Goal: Communication & Community: Connect with others

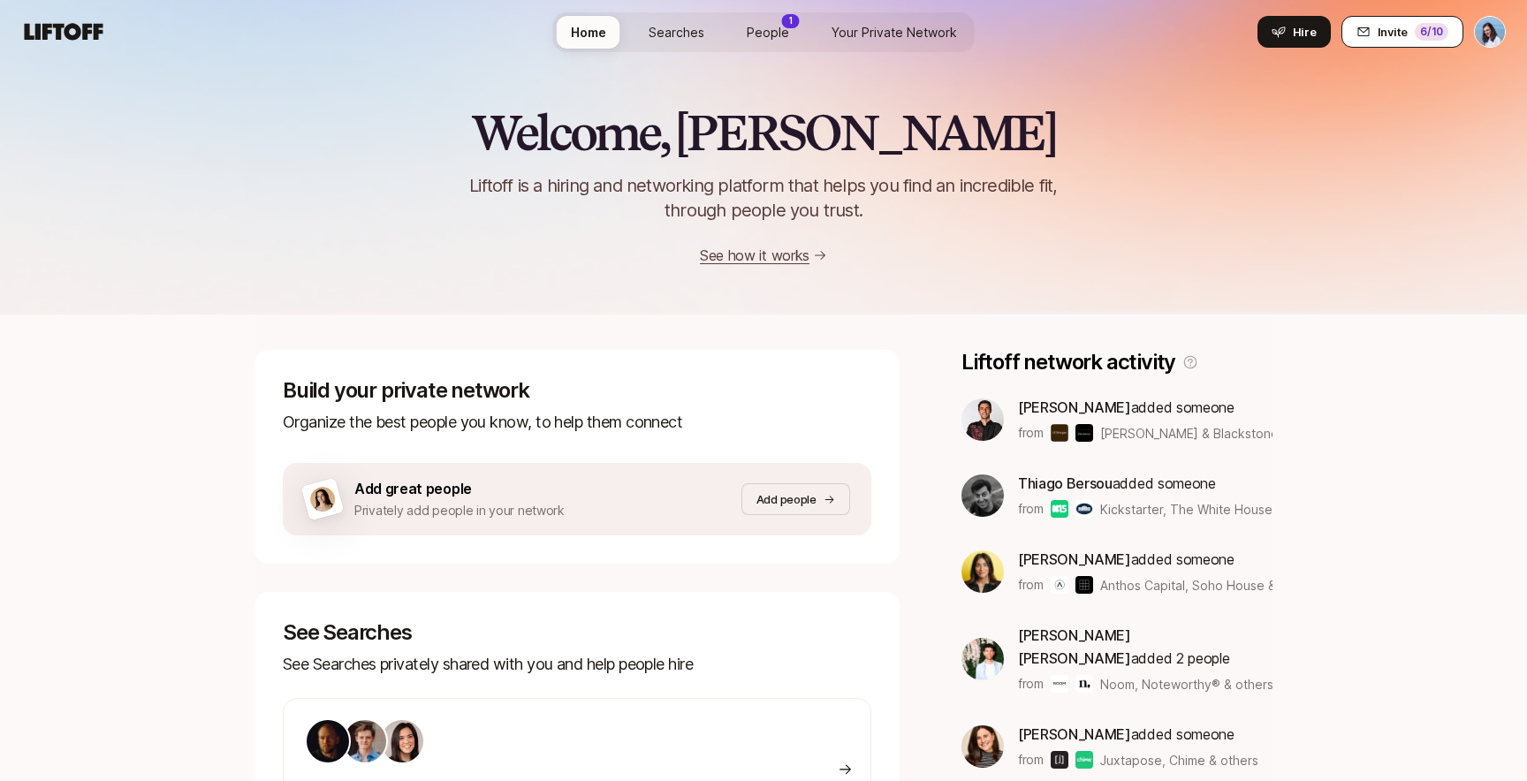
click at [1390, 34] on span "Invite" at bounding box center [1392, 32] width 30 height 18
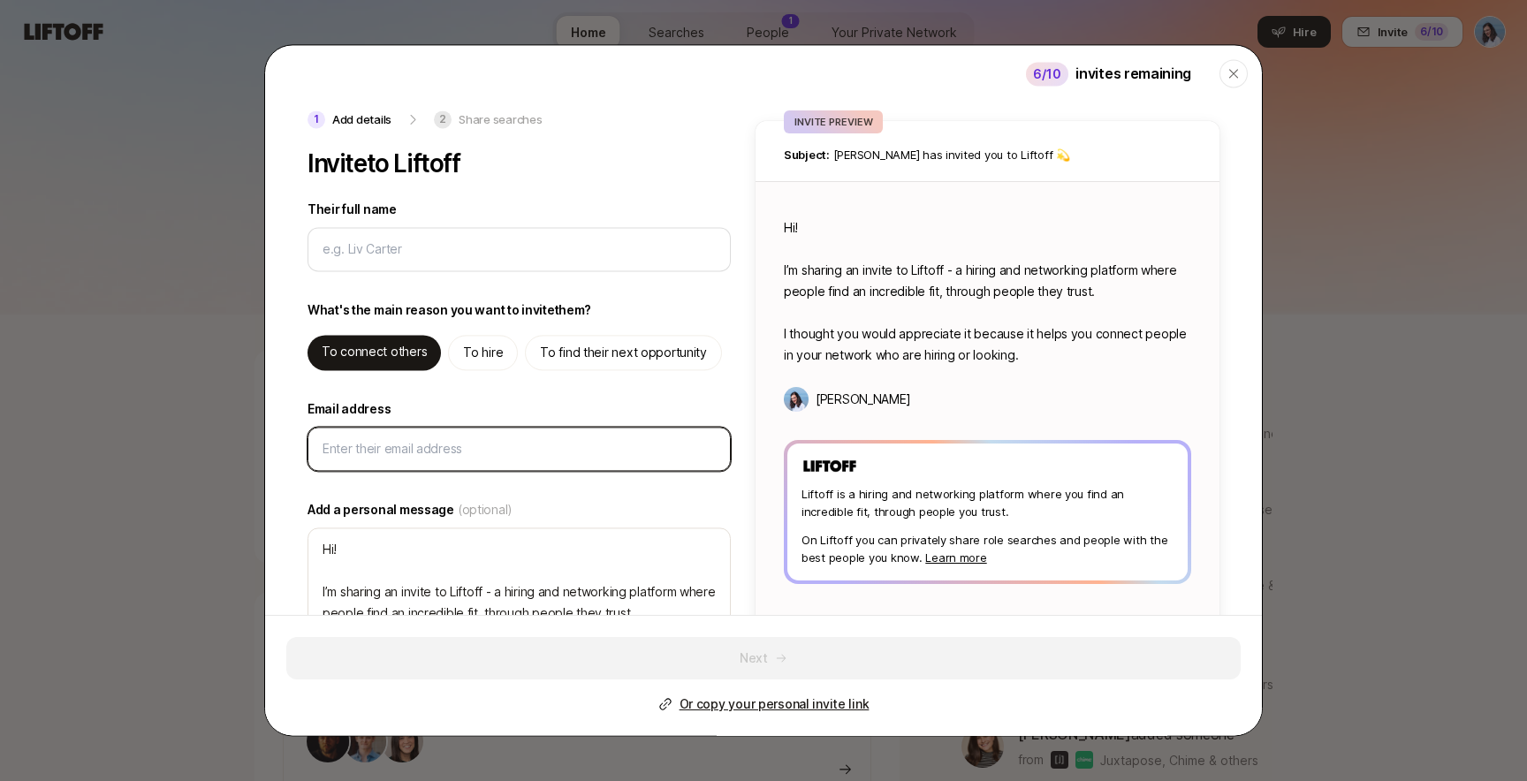
click at [411, 453] on input "Email address" at bounding box center [518, 448] width 393 height 21
type textarea "x"
paste input "[EMAIL_ADDRESS][DOMAIN_NAME]"
type input "[EMAIL_ADDRESS][DOMAIN_NAME]"
type textarea "x"
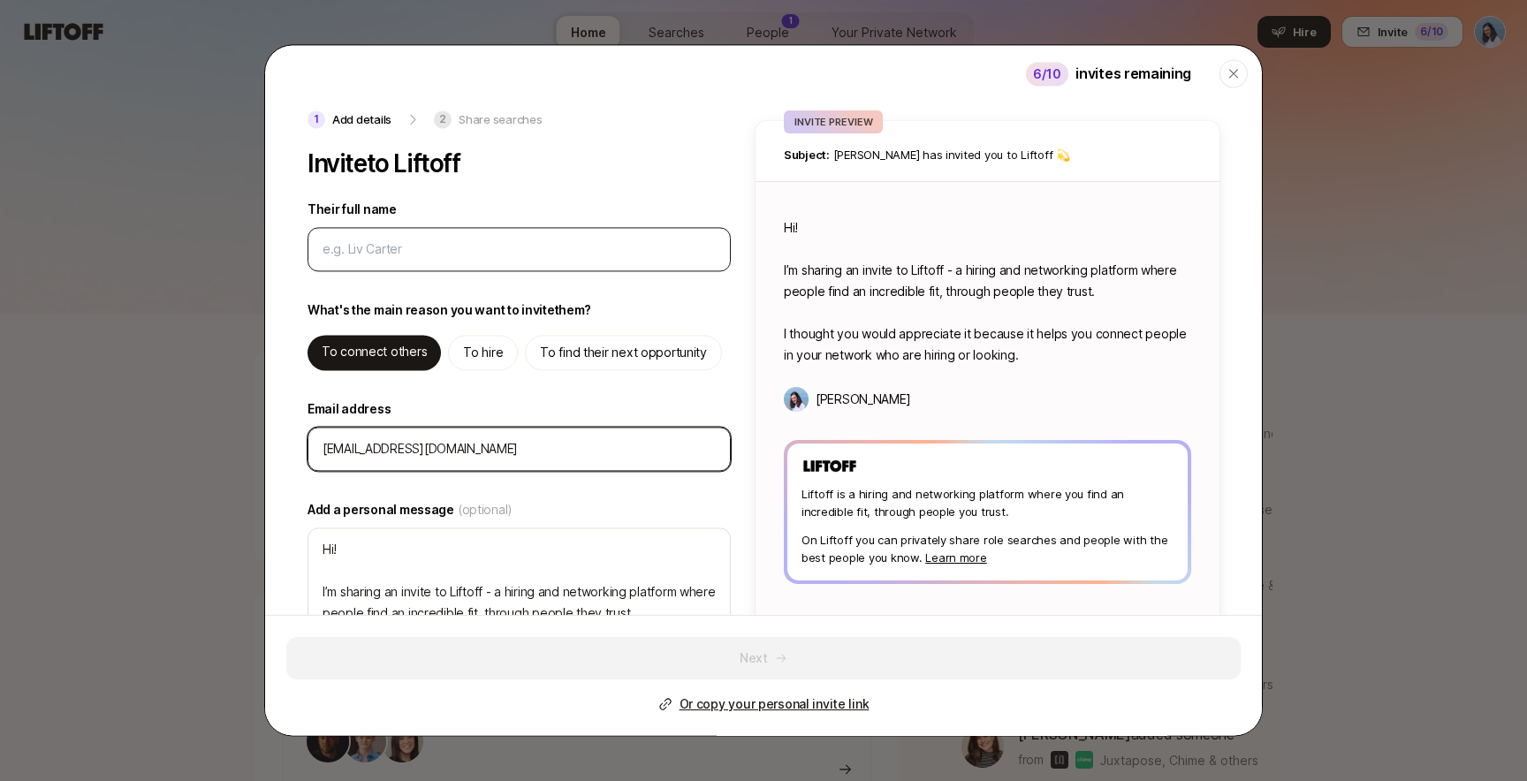
type input "[EMAIL_ADDRESS][DOMAIN_NAME]"
click at [397, 260] on input "Their full name" at bounding box center [518, 249] width 393 height 21
type input "J"
type textarea "x"
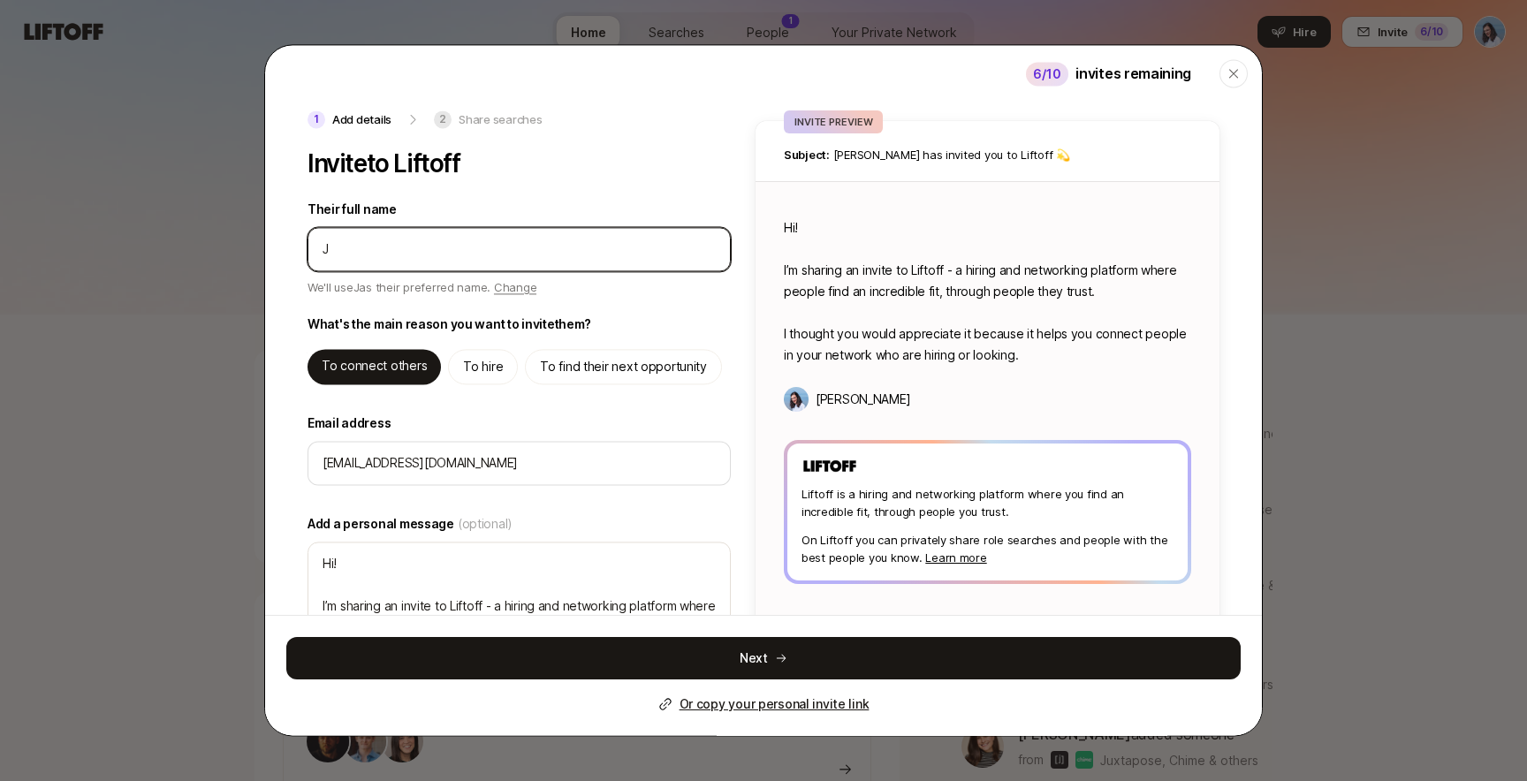
type input "Ju"
type textarea "x"
type input "[DEMOGRAPHIC_DATA]"
type textarea "x"
type input "Just"
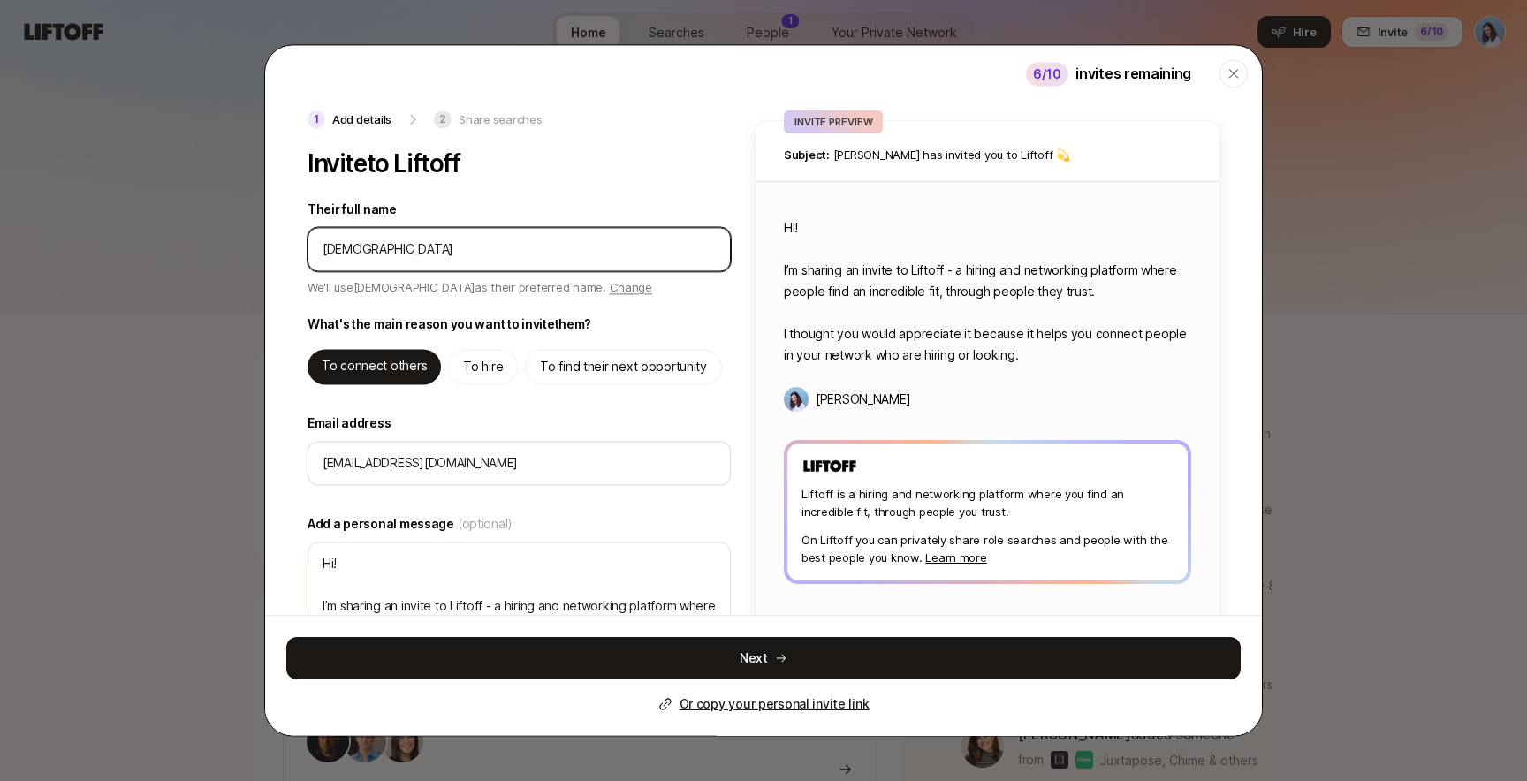
type textarea "x"
type input "Justi"
type textarea "x"
type input "[PERSON_NAME]"
type textarea "x"
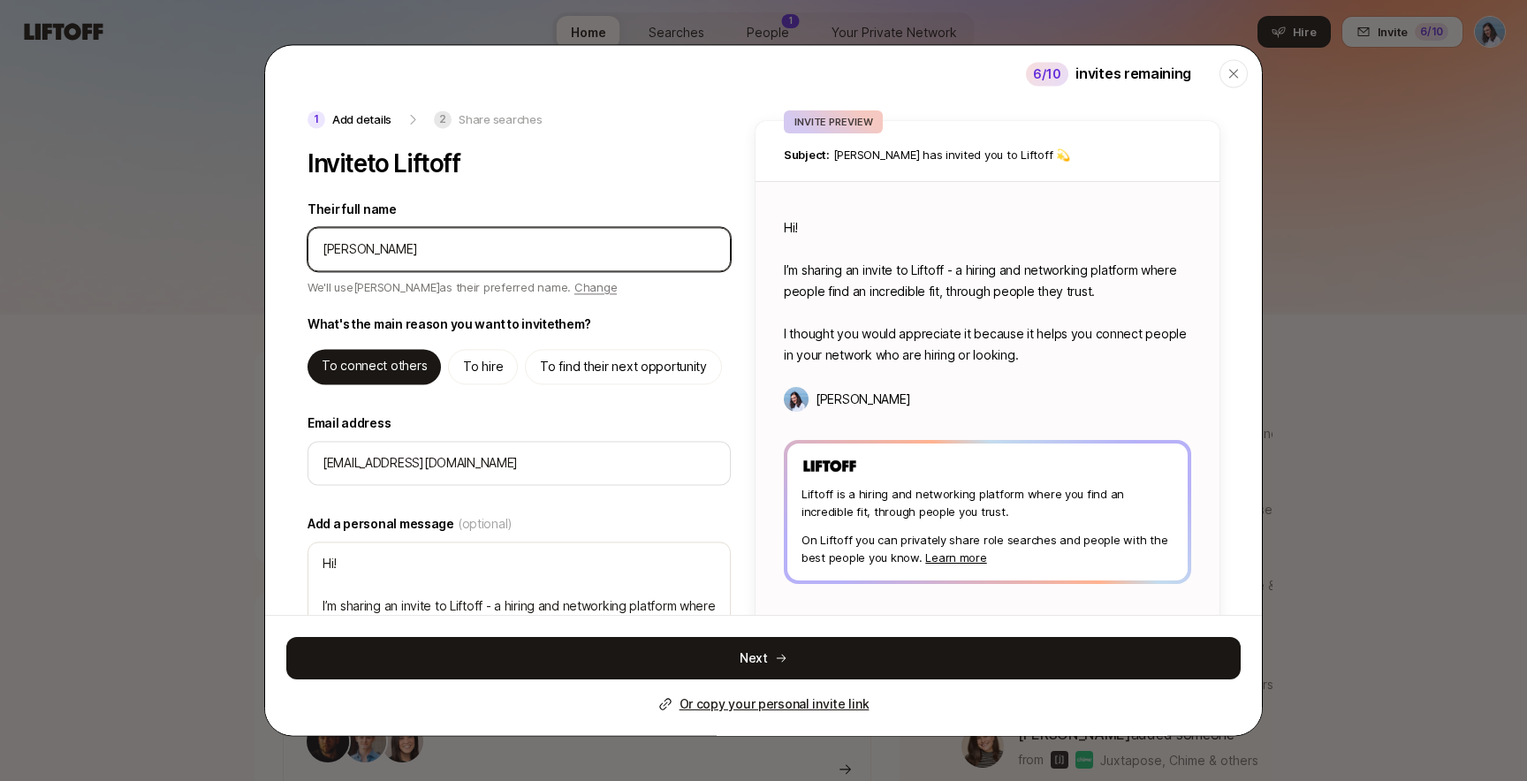
type input "[PERSON_NAME]"
type textarea "x"
type input "[PERSON_NAME]"
type textarea "x"
type input "[PERSON_NAME] [PERSON_NAME]"
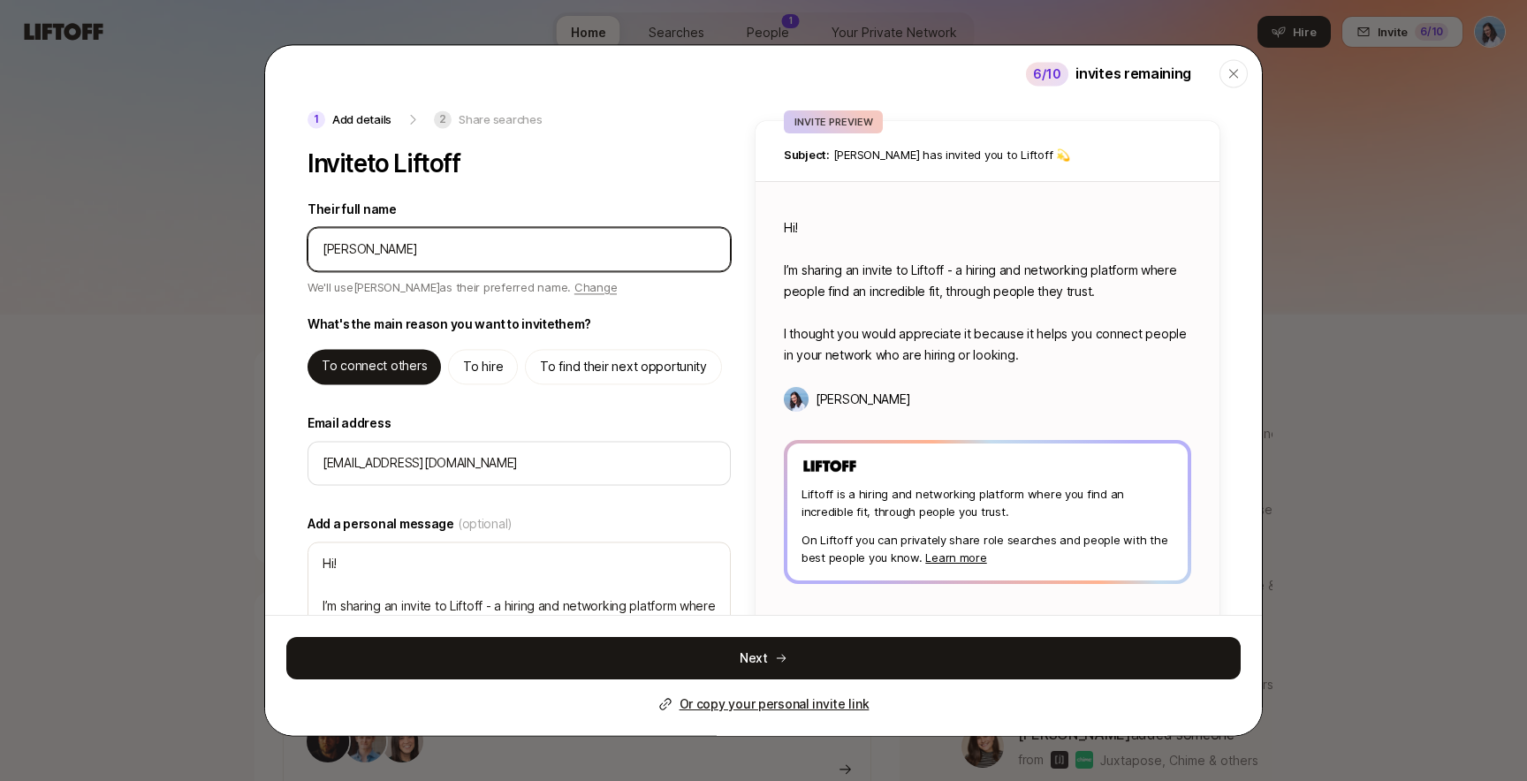
type textarea "x"
type input "[PERSON_NAME] [PERSON_NAME]"
type textarea "x"
type input "[PERSON_NAME]"
type textarea "x"
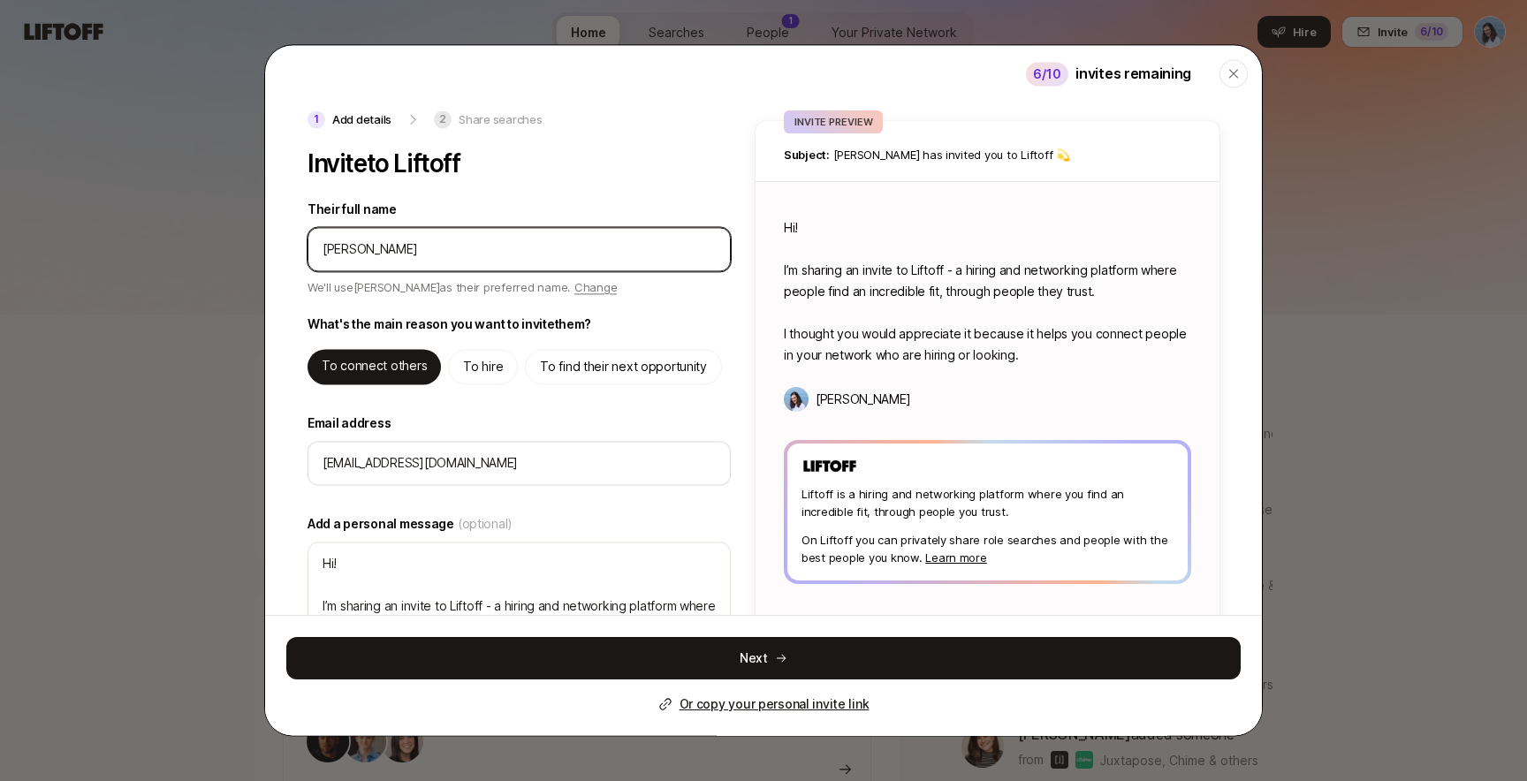
type input "[PERSON_NAME]"
type textarea "x"
type input "[PERSON_NAME]"
type textarea "Hi [PERSON_NAME]! I’m sharing an invite to Liftoff - a hiring and networking pl…"
type textarea "x"
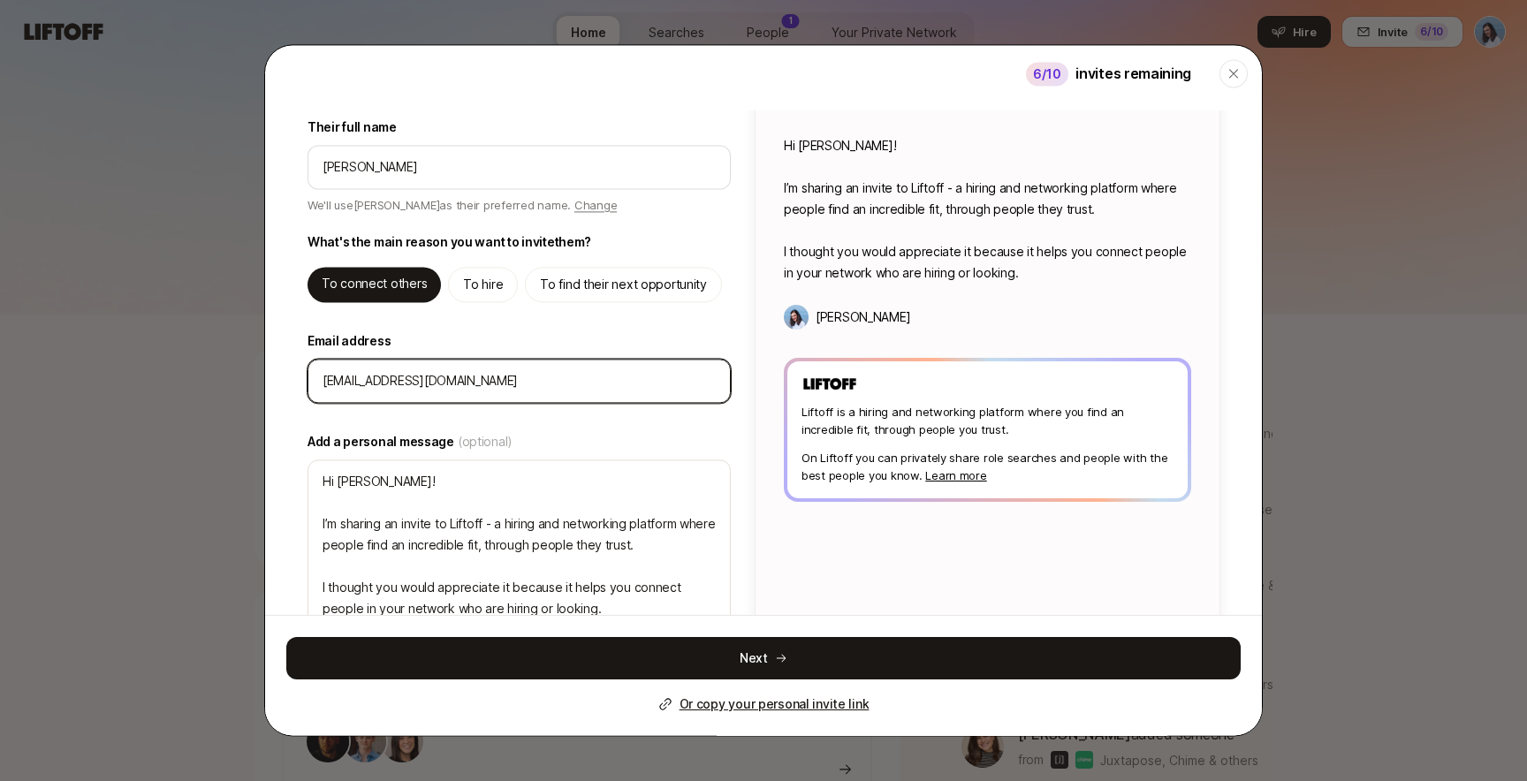
scroll to position [120, 0]
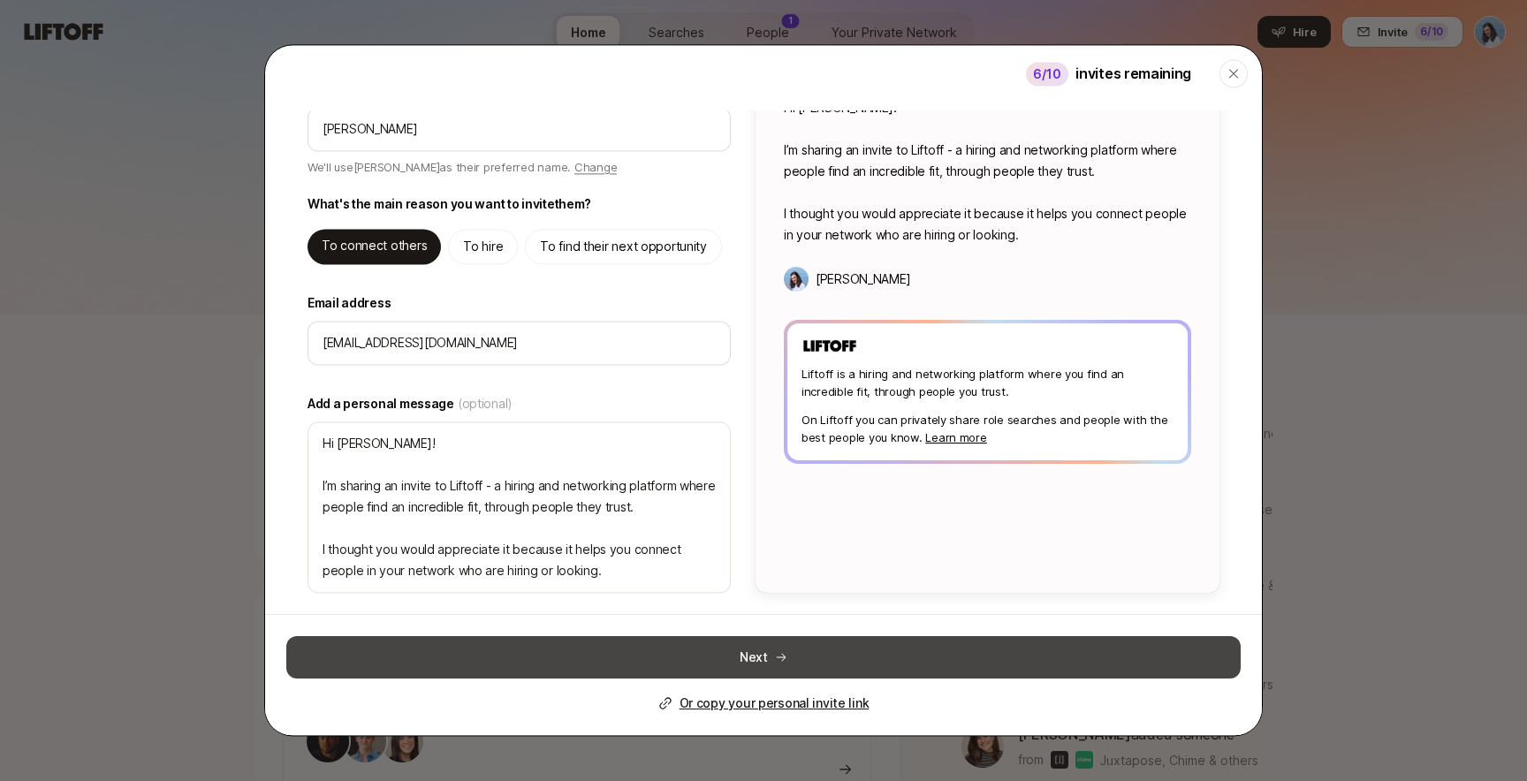
click at [845, 663] on button "Next" at bounding box center [763, 657] width 954 height 42
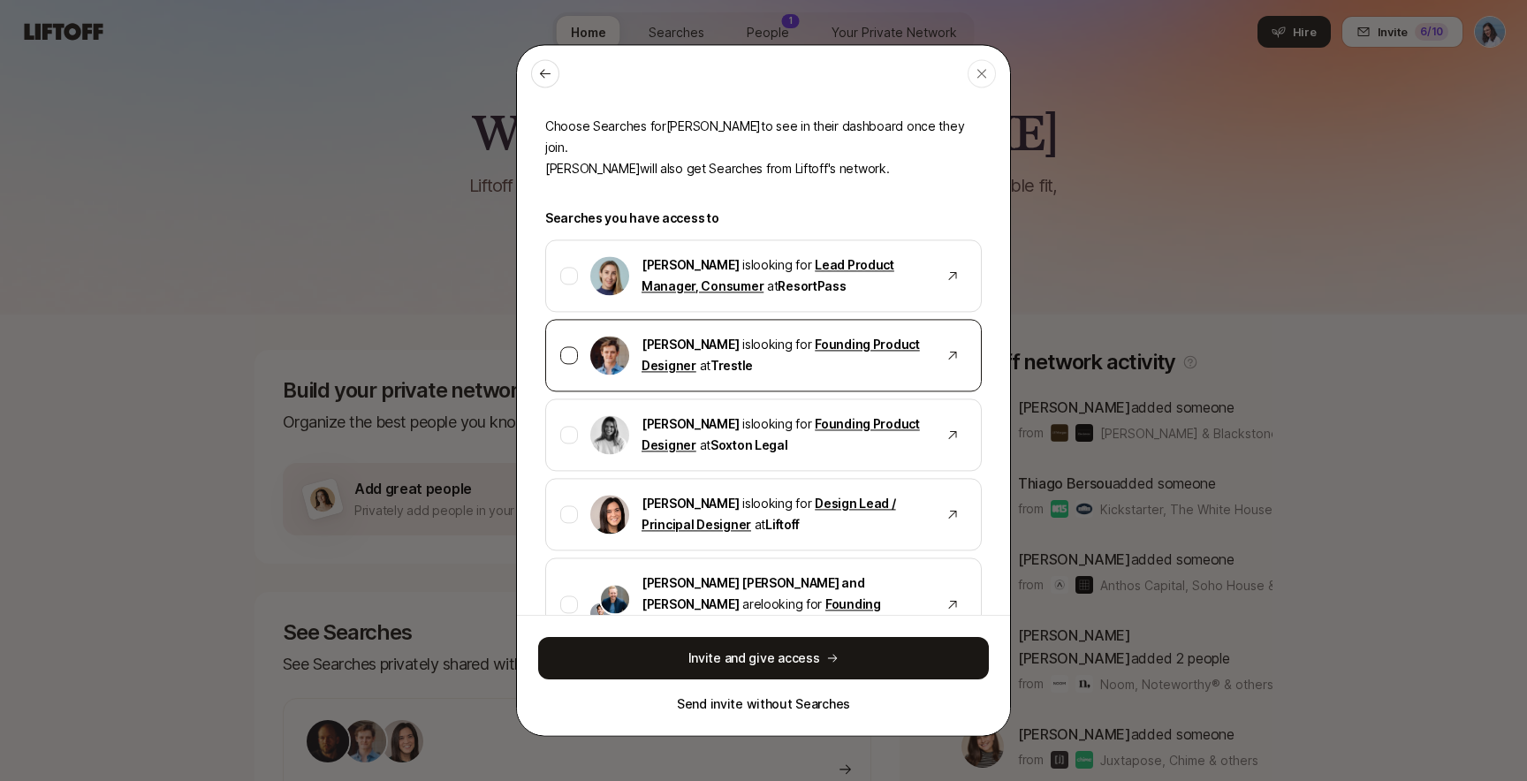
scroll to position [103, 0]
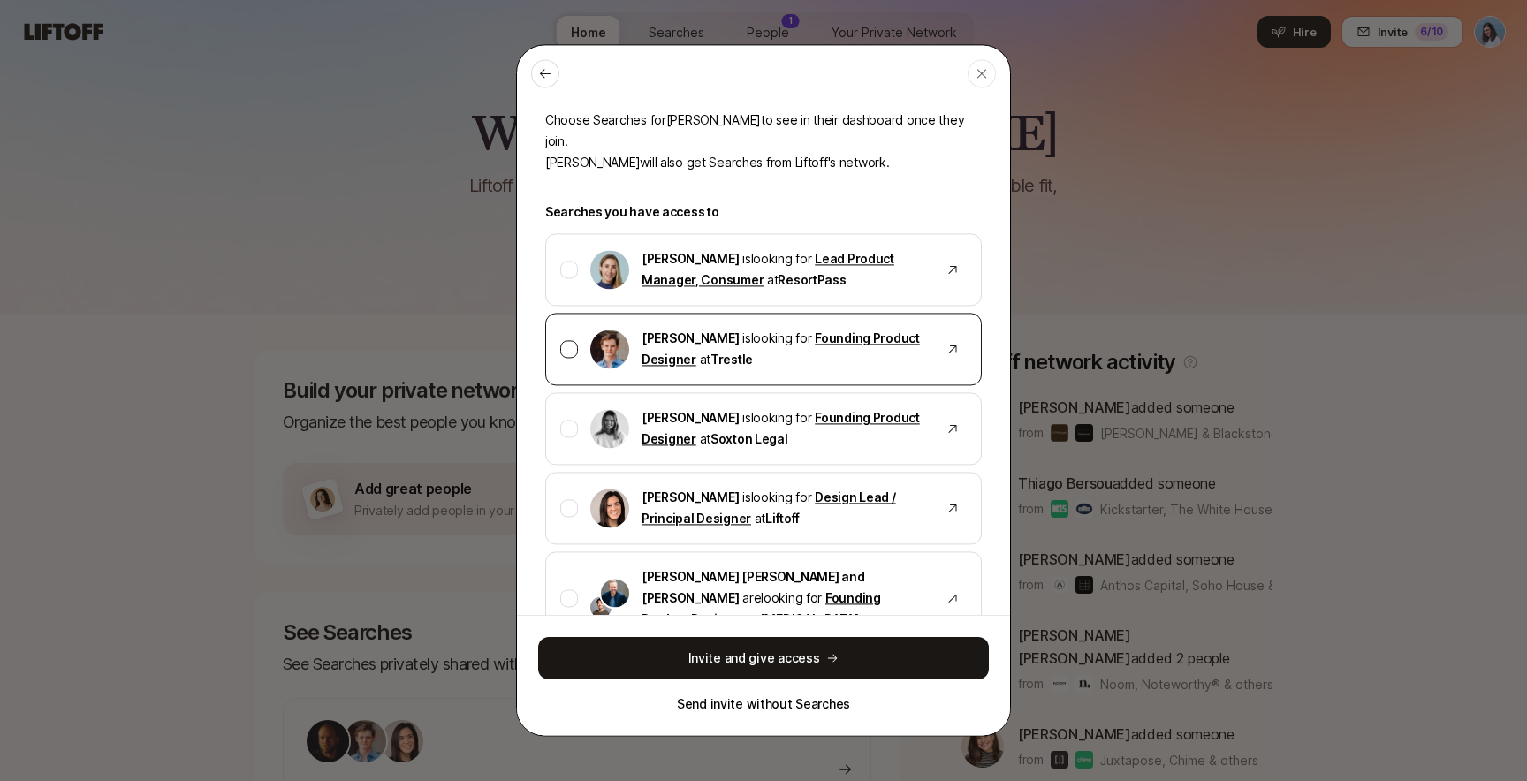
click at [567, 340] on div at bounding box center [569, 349] width 18 height 18
click at [569, 420] on div at bounding box center [569, 429] width 18 height 18
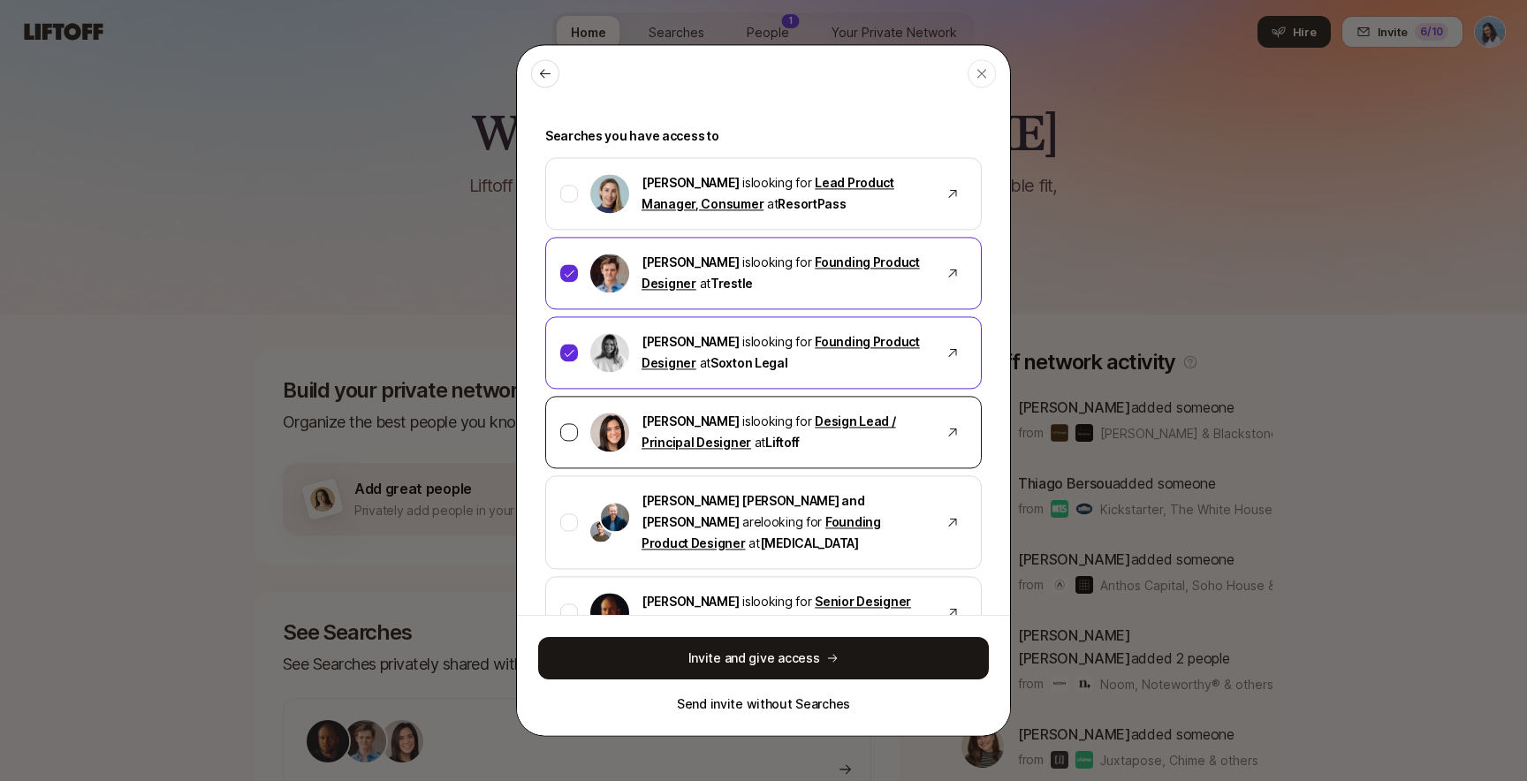
scroll to position [212, 0]
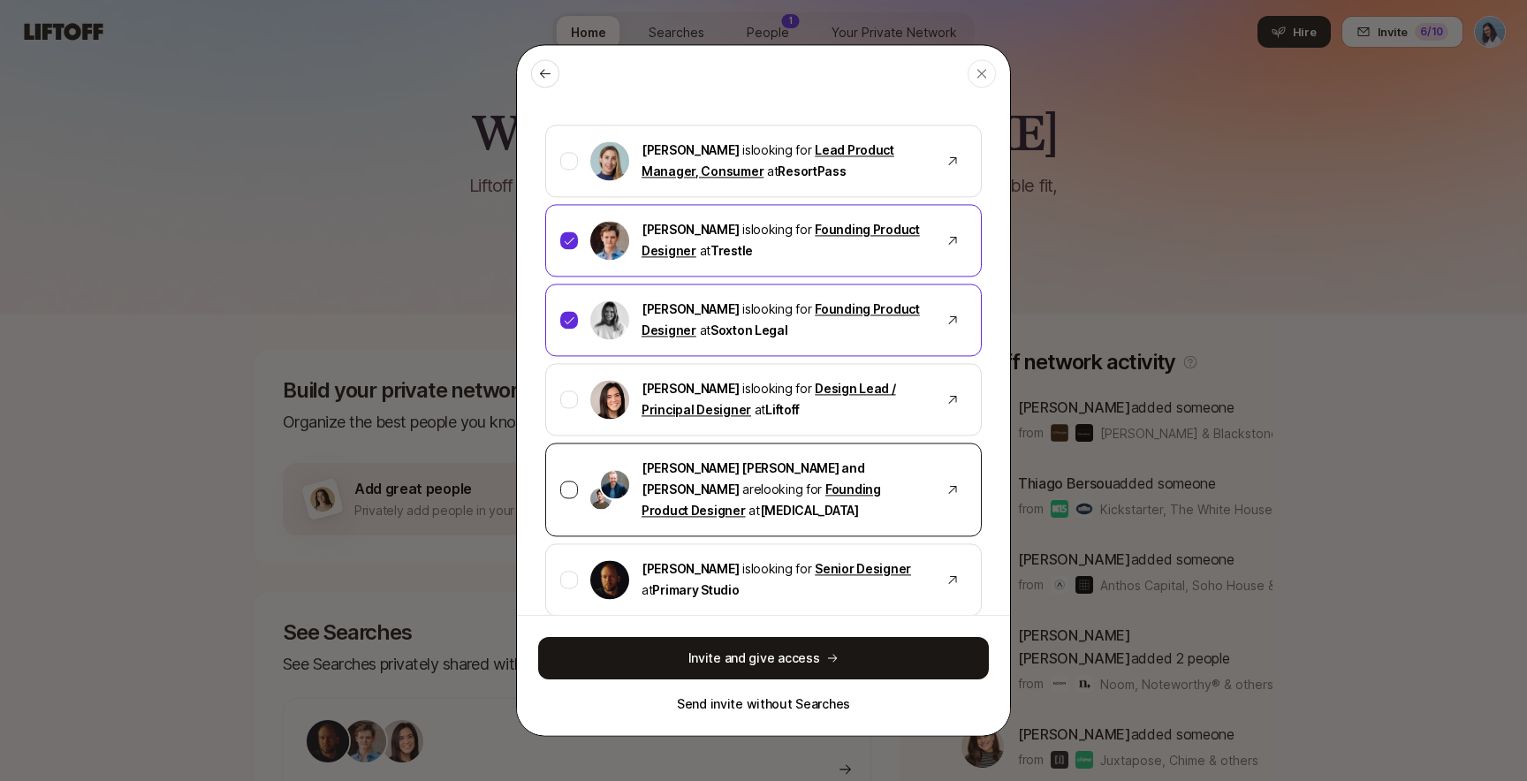
click at [568, 481] on div at bounding box center [569, 490] width 18 height 18
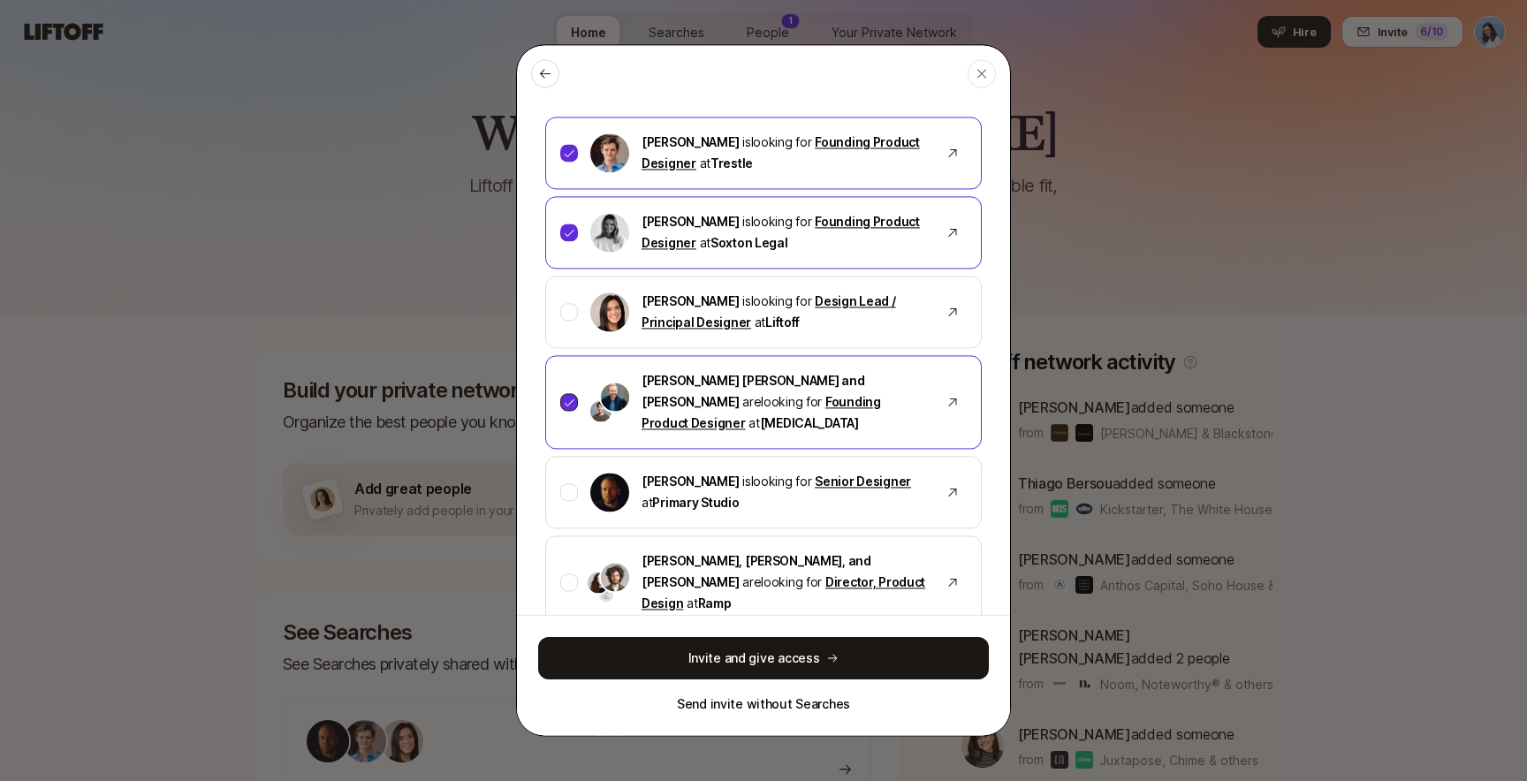
scroll to position [309, 0]
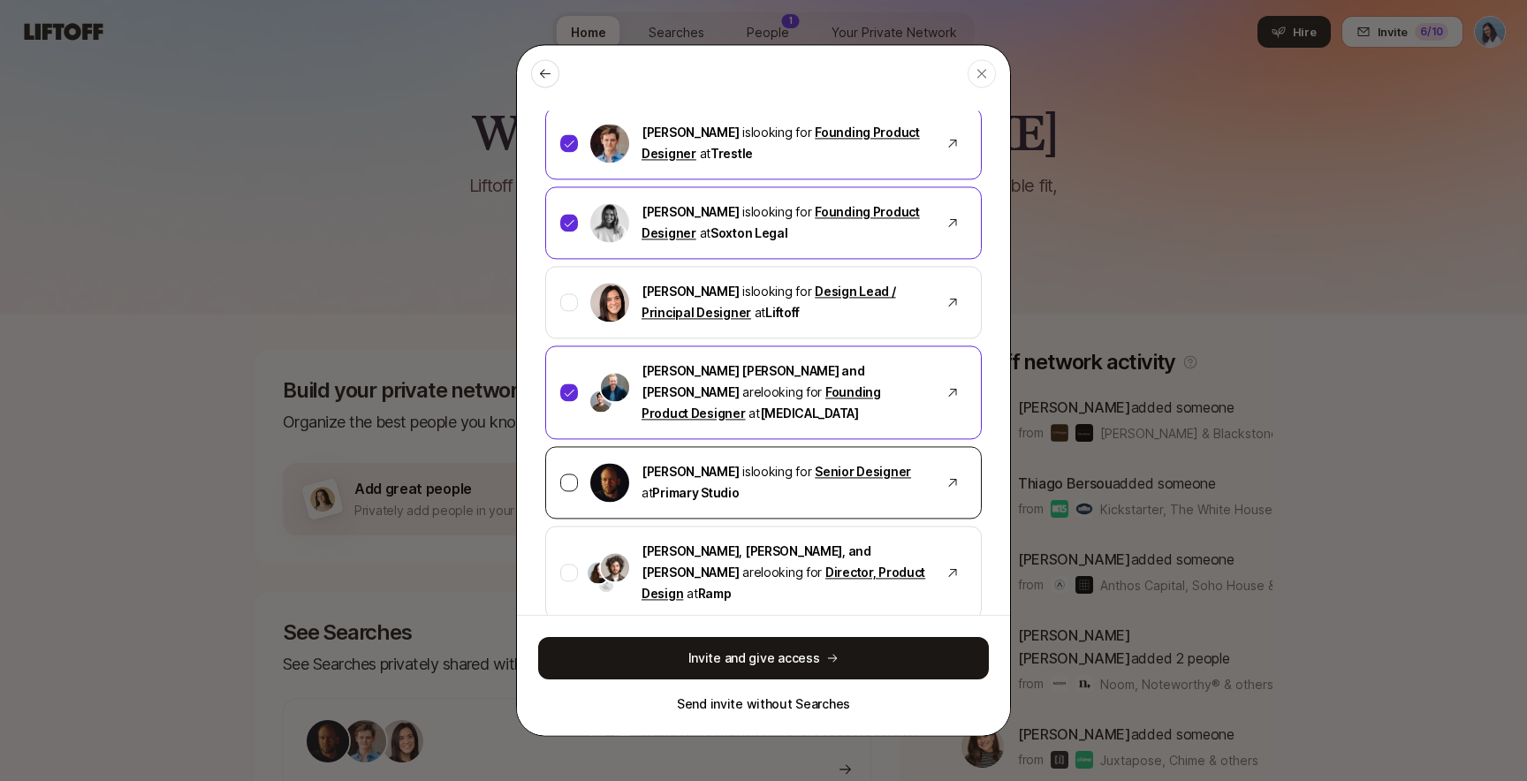
click at [565, 473] on div at bounding box center [569, 482] width 18 height 18
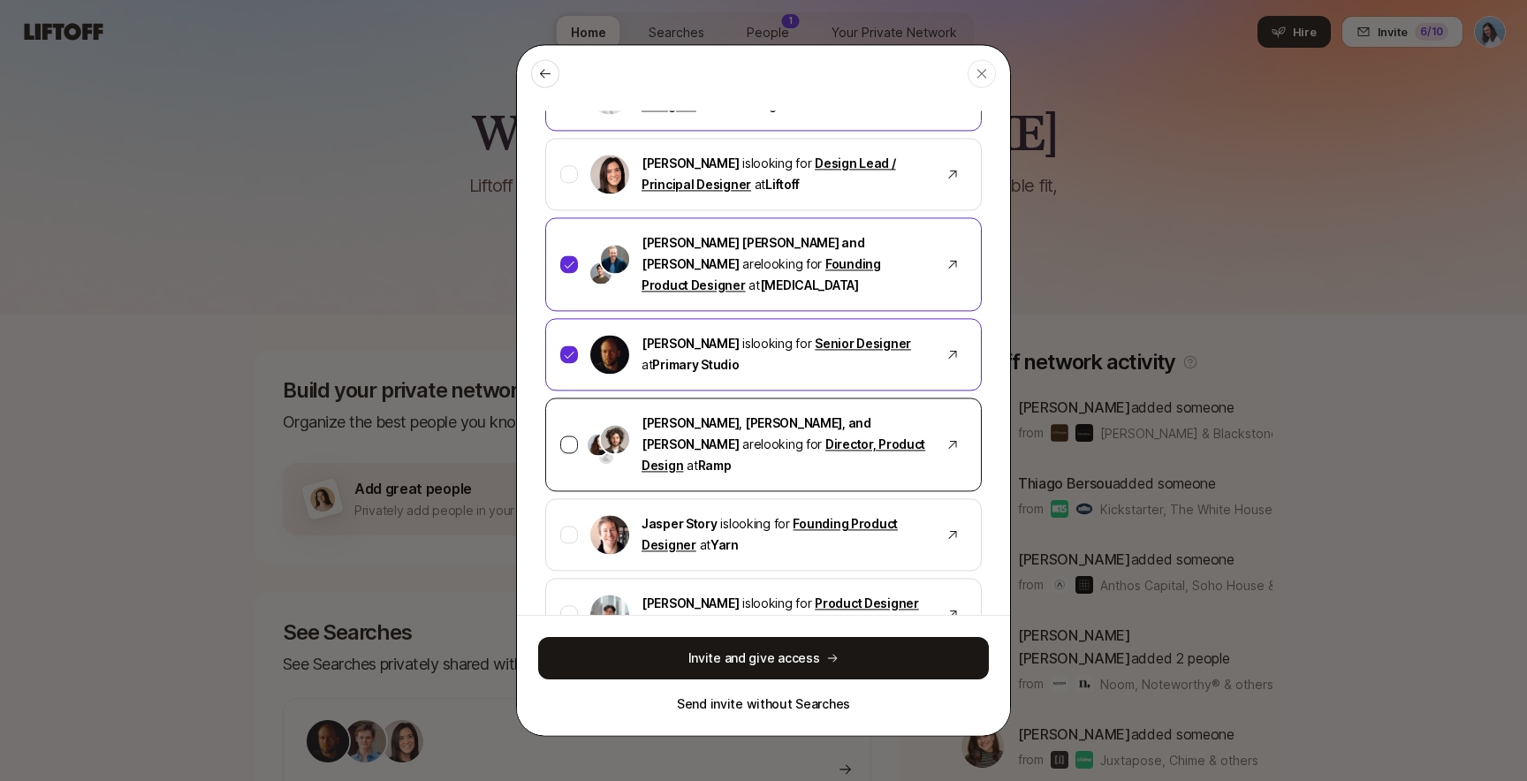
scroll to position [438, 0]
click at [567, 525] on div at bounding box center [569, 534] width 18 height 18
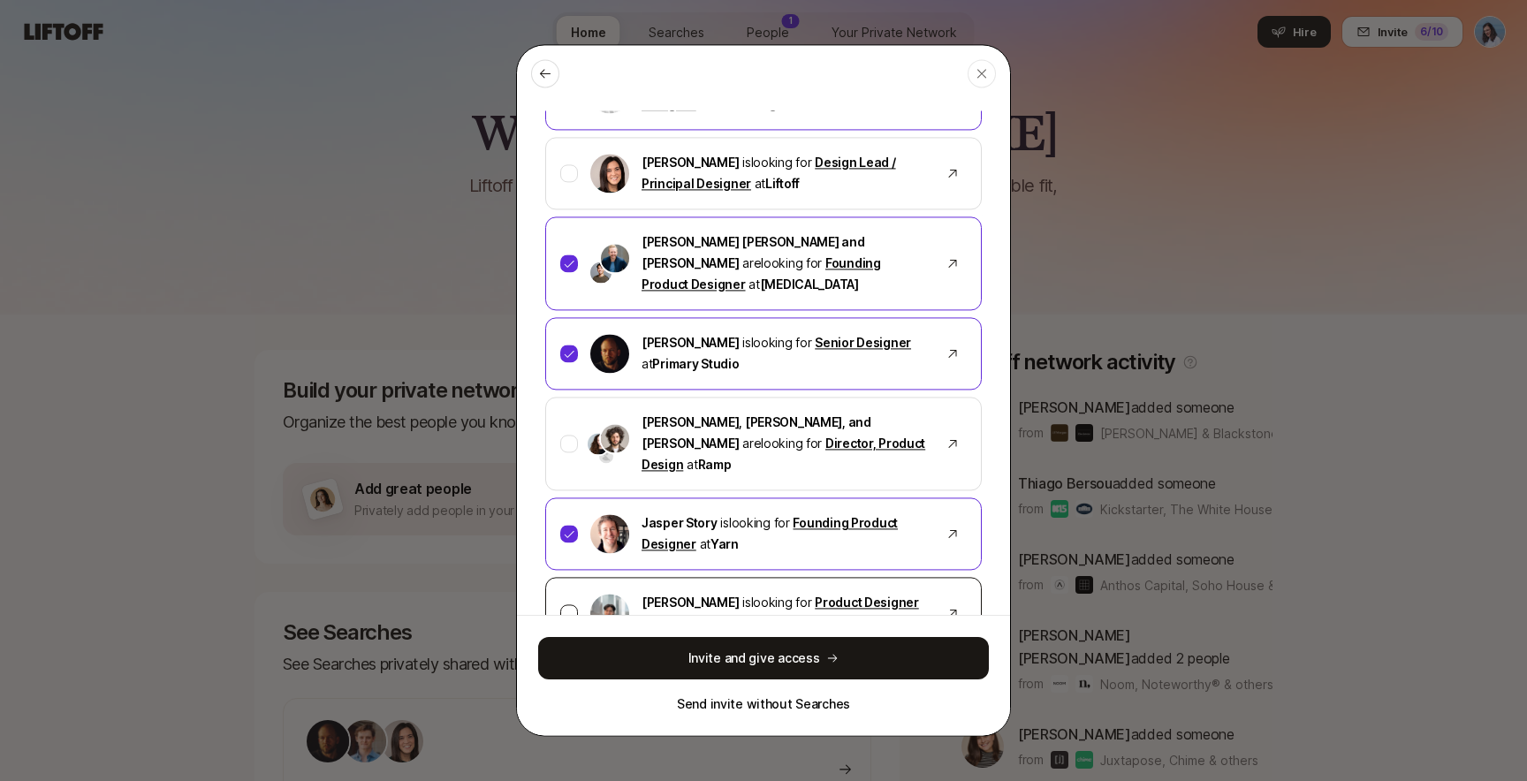
click at [564, 604] on div at bounding box center [569, 613] width 18 height 18
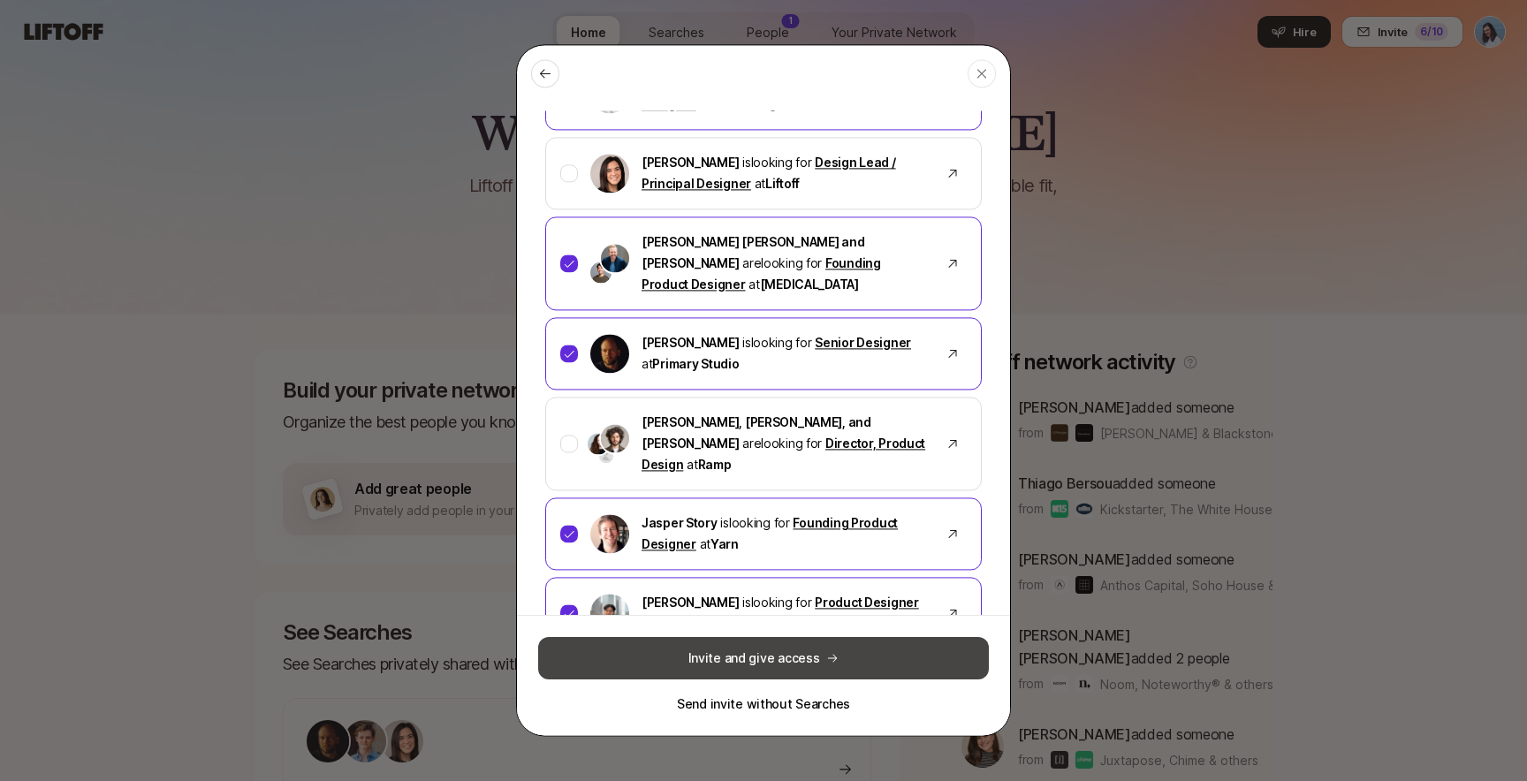
click at [817, 658] on button "Invite and give access" at bounding box center [763, 658] width 451 height 42
